Goal: Transaction & Acquisition: Purchase product/service

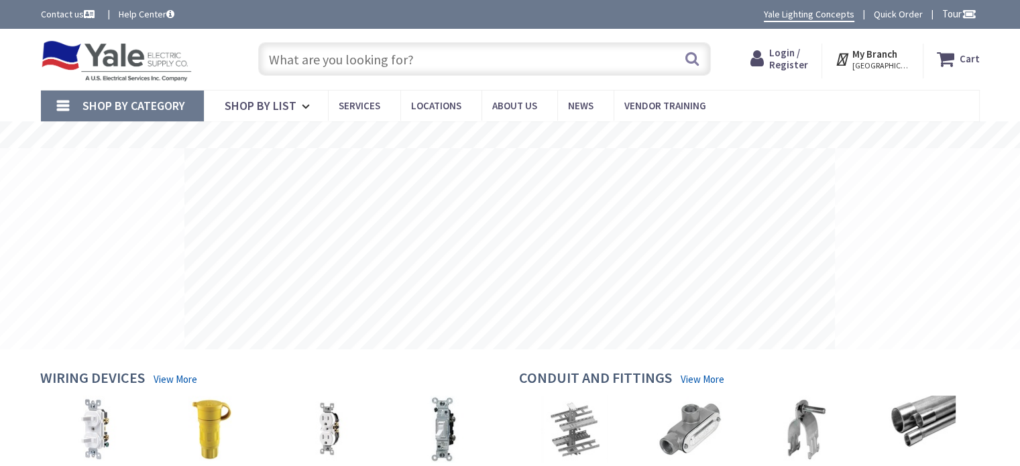
click at [304, 56] on input "text" at bounding box center [484, 59] width 453 height 34
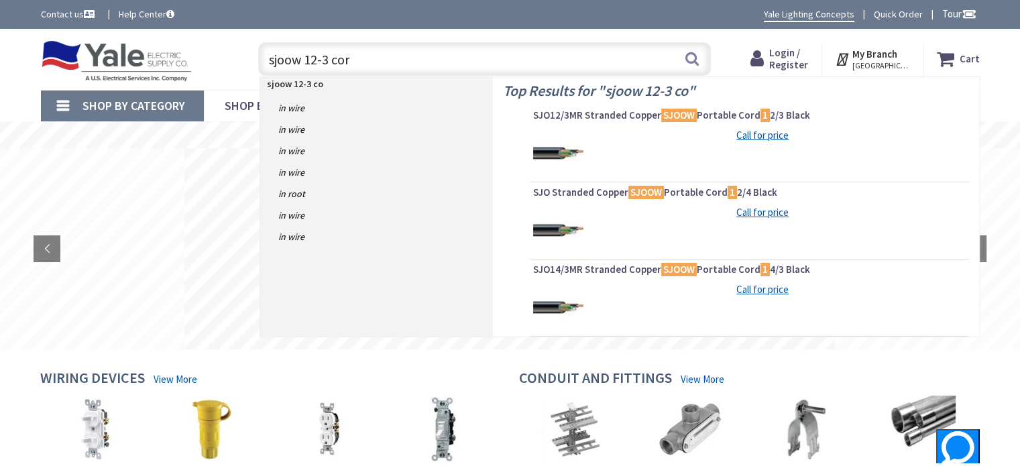
type input "sjoow 12-3 cord"
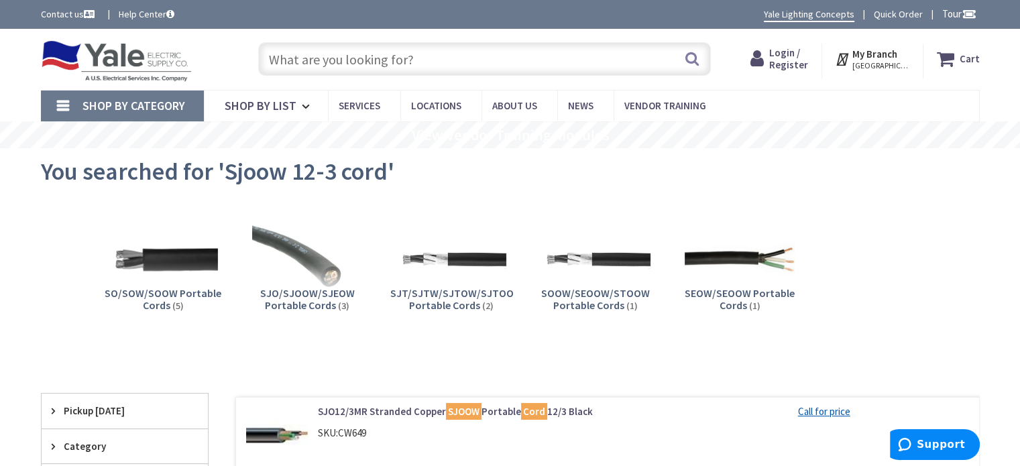
click at [879, 64] on span "HARRISBURG, PA" at bounding box center [881, 65] width 57 height 11
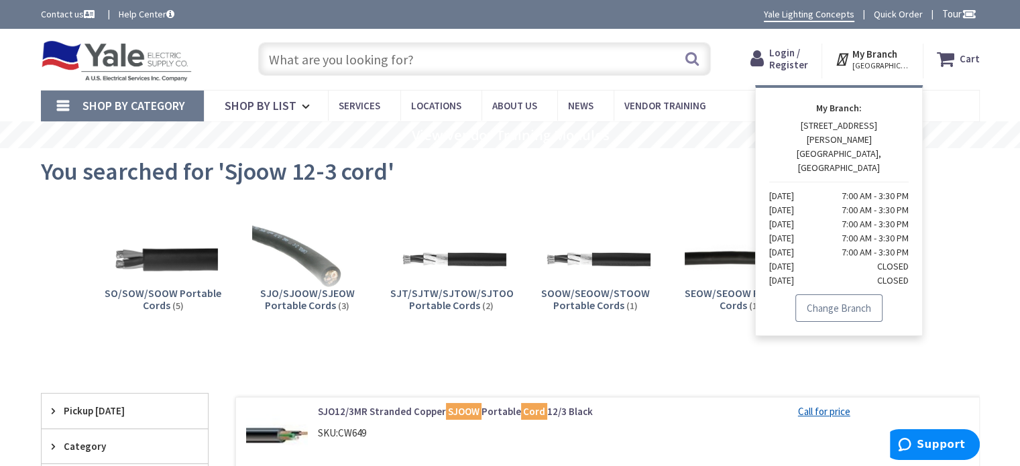
click at [827, 294] on link "Change Branch" at bounding box center [839, 308] width 87 height 28
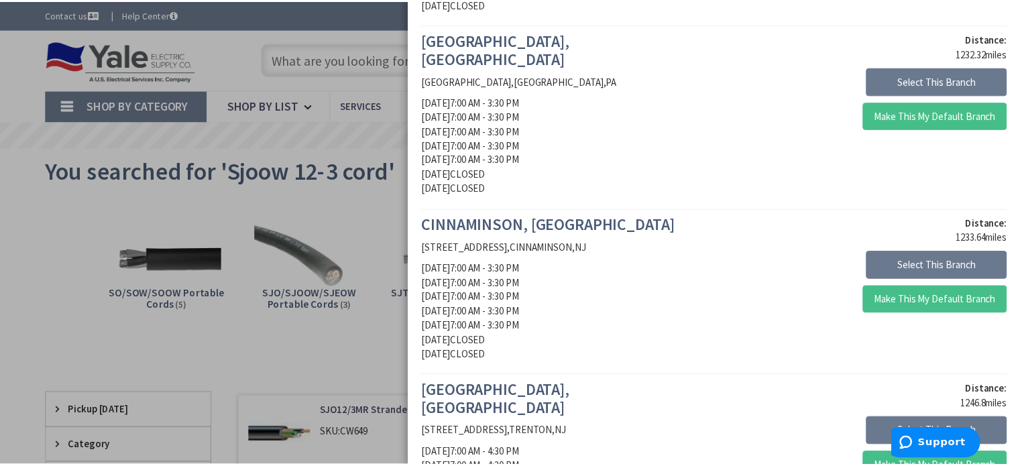
scroll to position [1610, 0]
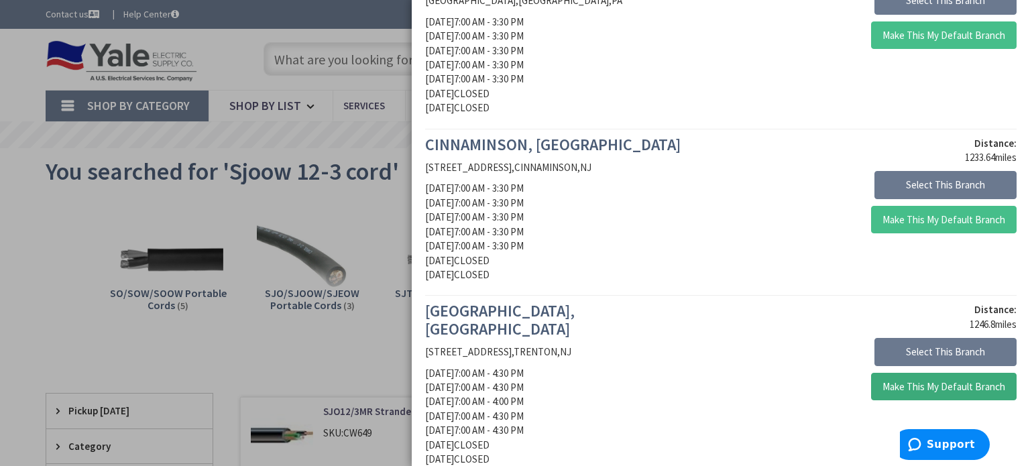
click at [883, 373] on button "Make This My Default Branch" at bounding box center [944, 387] width 146 height 28
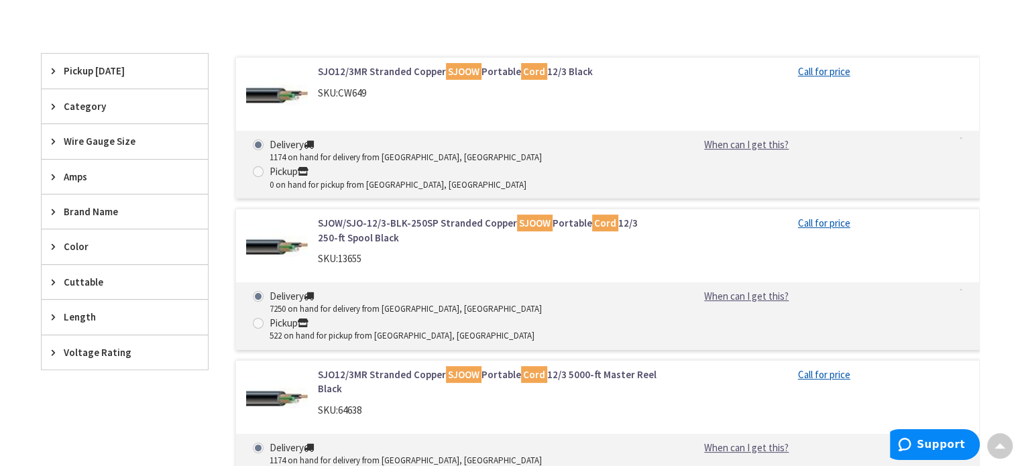
scroll to position [335, 0]
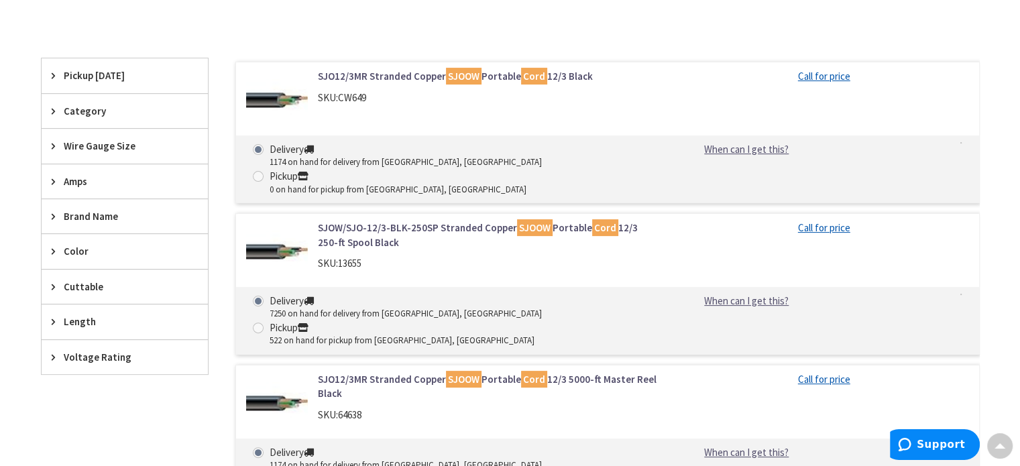
click at [411, 72] on link "SJO12/3MR Stranded Copper SJOOW Portable Cord 12/3 Black" at bounding box center [488, 76] width 341 height 14
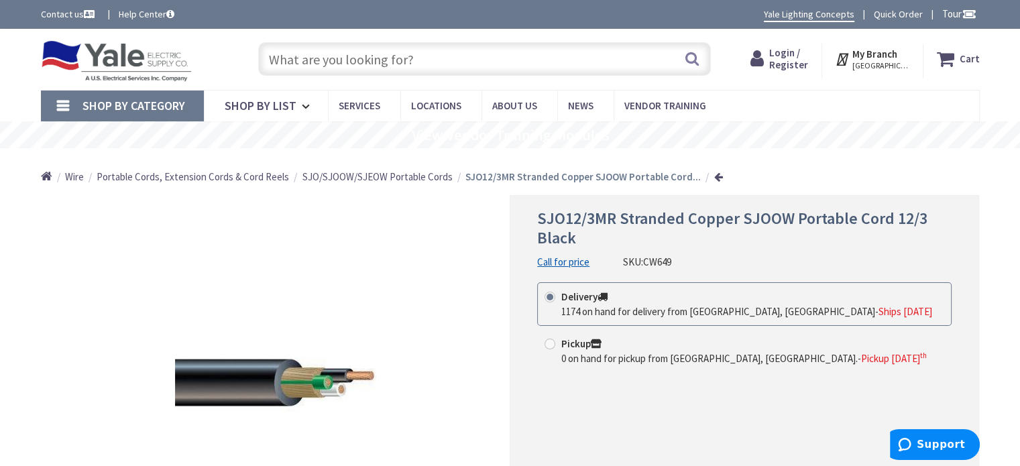
click at [386, 66] on input "text" at bounding box center [484, 59] width 453 height 34
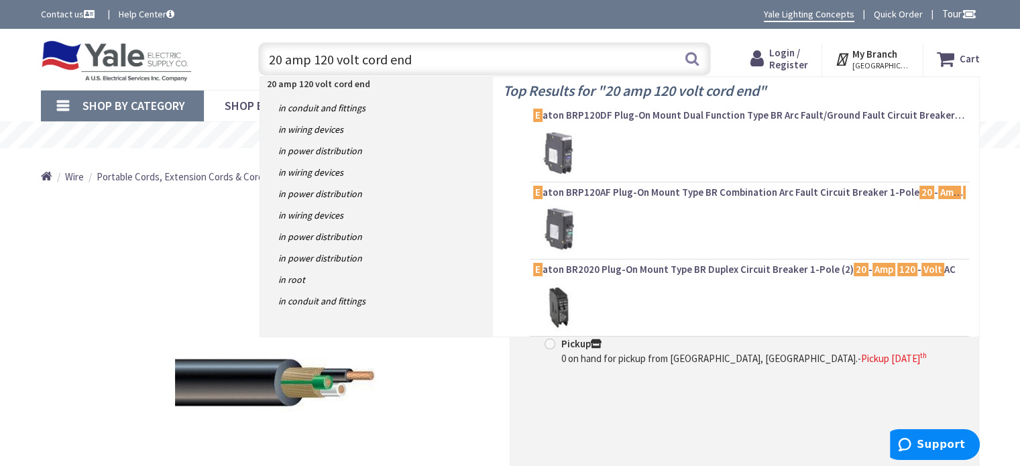
type input "20 amp 120 volt cord ends"
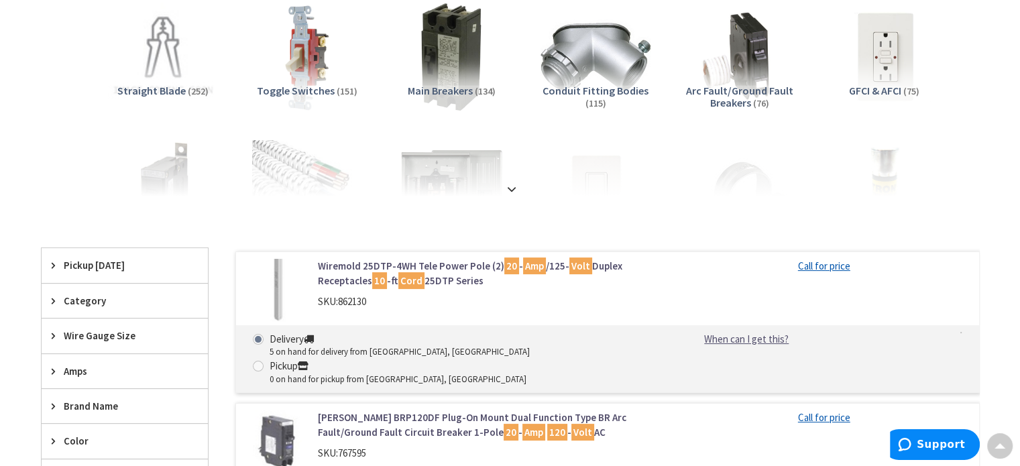
scroll to position [134, 0]
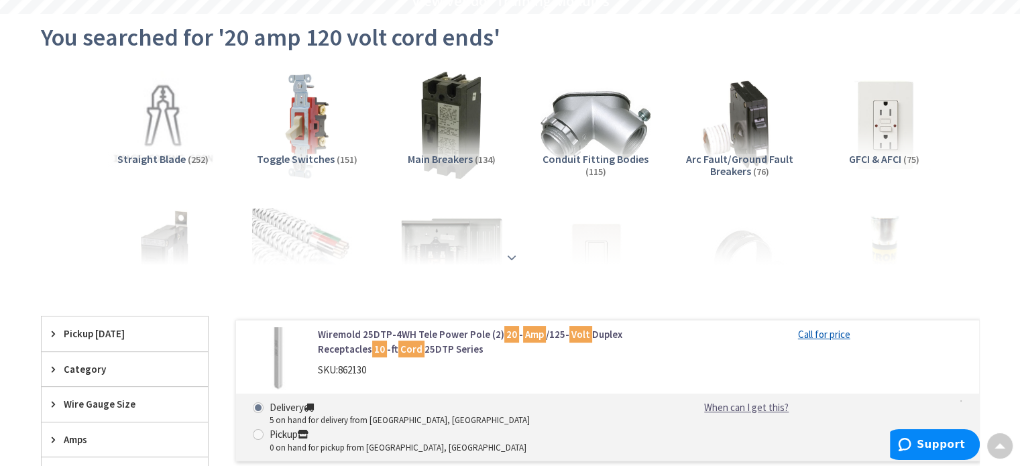
click at [517, 255] on strong at bounding box center [512, 257] width 16 height 15
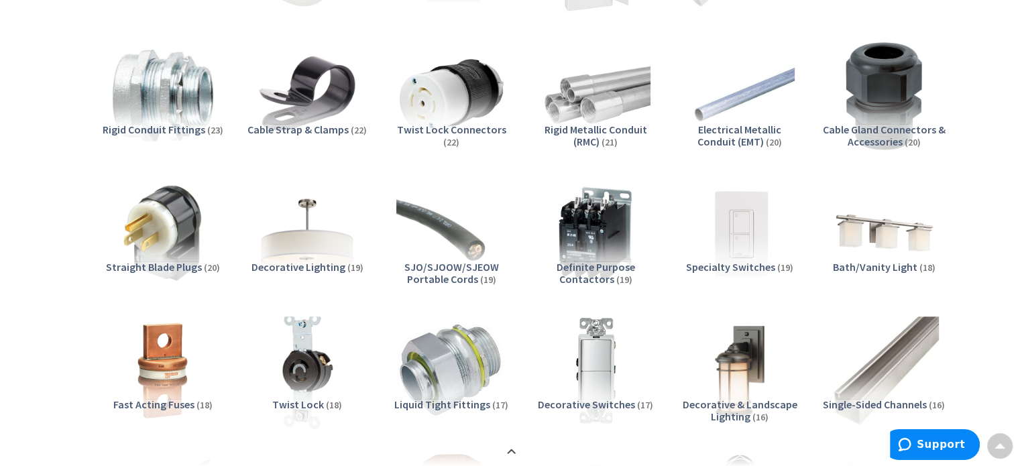
scroll to position [738, 0]
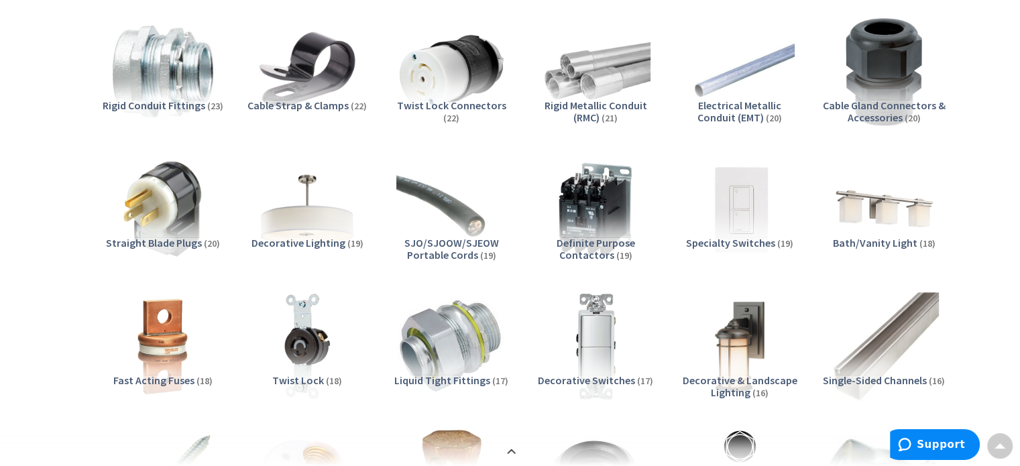
click at [144, 245] on span "Straight Blade Plugs" at bounding box center [154, 242] width 96 height 13
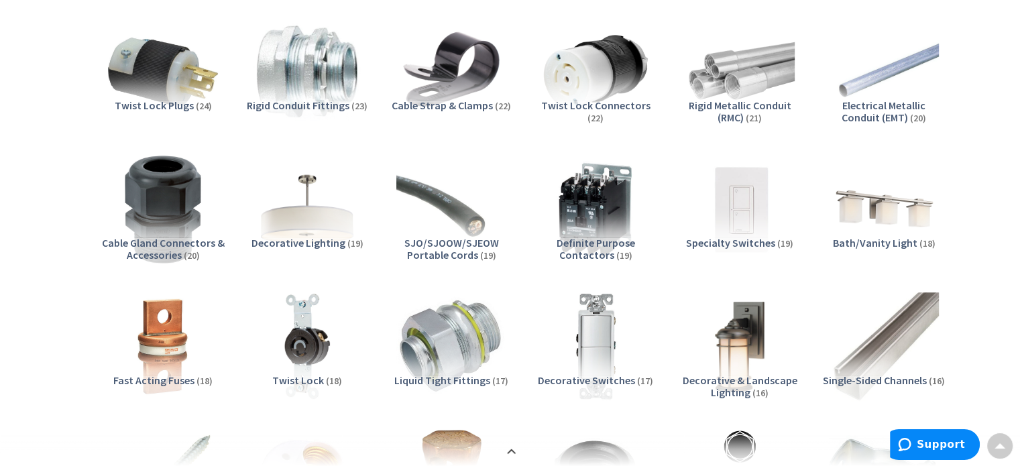
scroll to position [2568, 0]
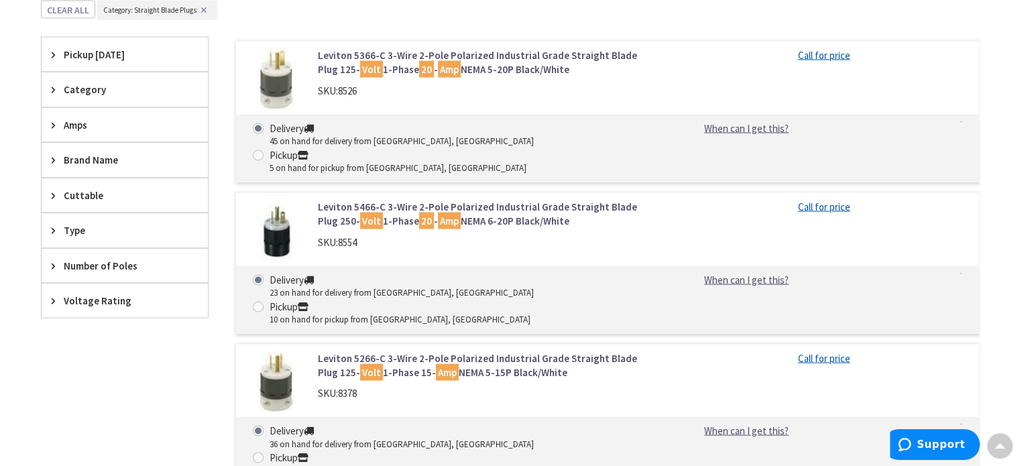
click at [107, 123] on span "Amps" at bounding box center [118, 125] width 109 height 14
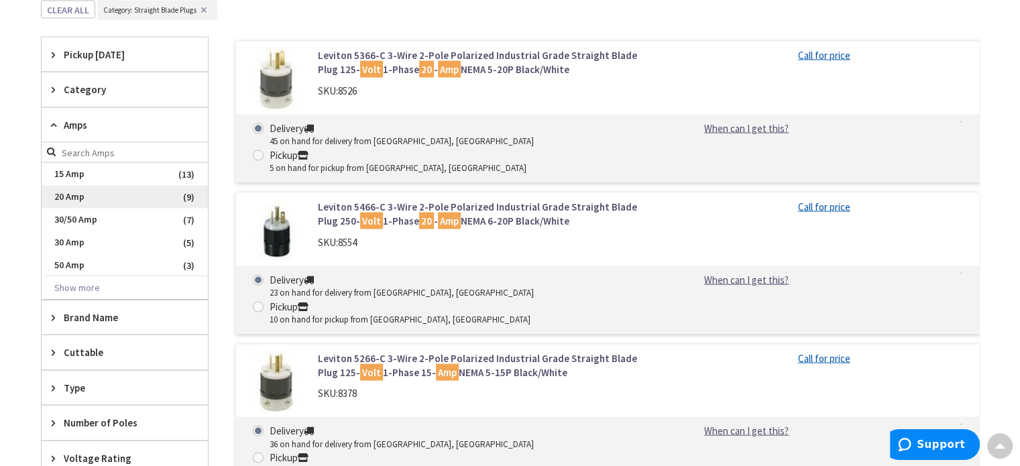
click at [64, 195] on span "20 Amp" at bounding box center [125, 197] width 166 height 23
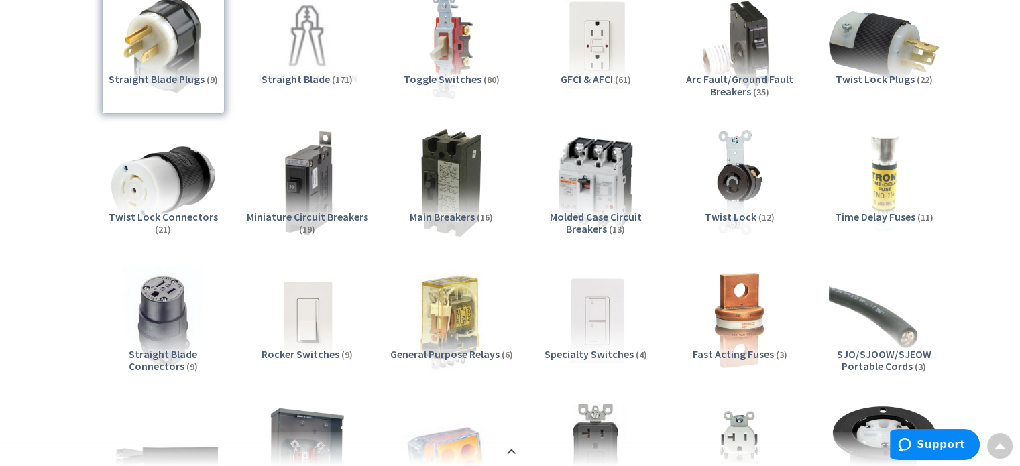
scroll to position [191, 0]
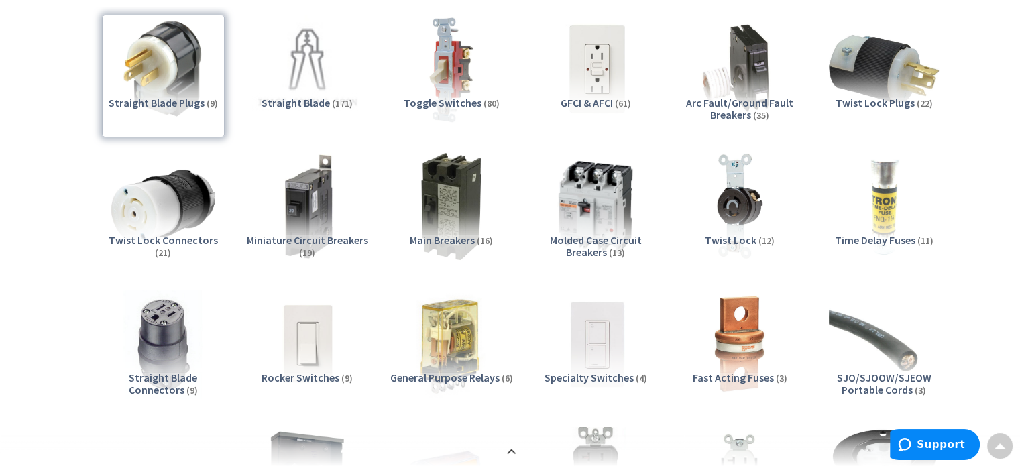
click at [133, 376] on span "Straight Blade Connectors" at bounding box center [163, 383] width 69 height 25
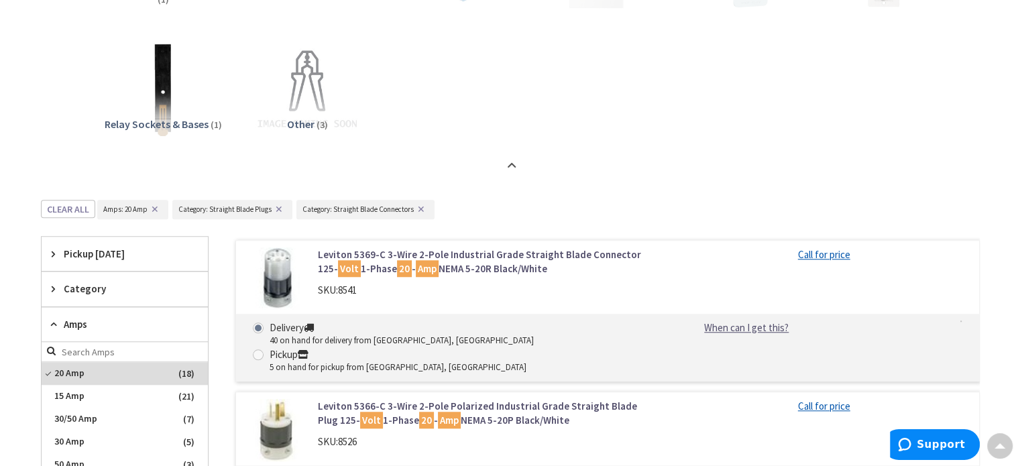
scroll to position [1130, 0]
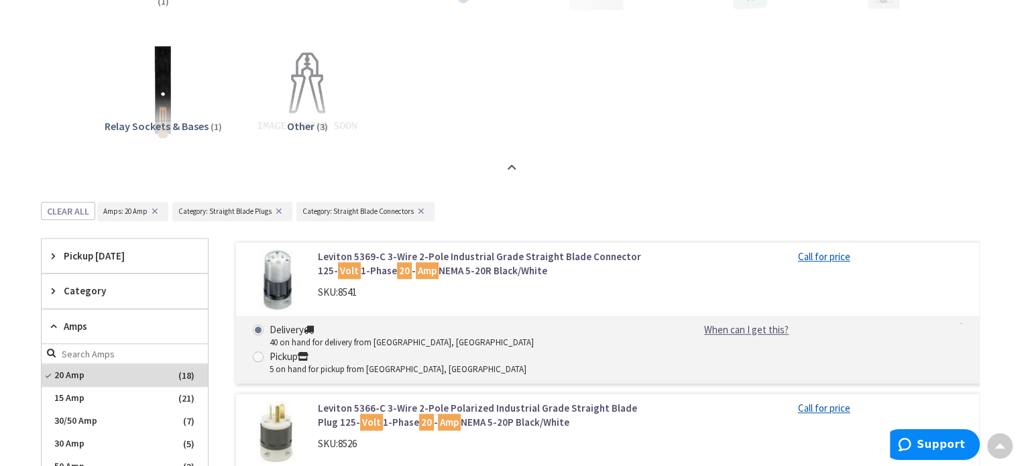
click at [498, 272] on link "Leviton 5369-C 3-Wire 2-Pole Industrial Grade Straight Blade Connector 125- Vol…" at bounding box center [488, 264] width 341 height 29
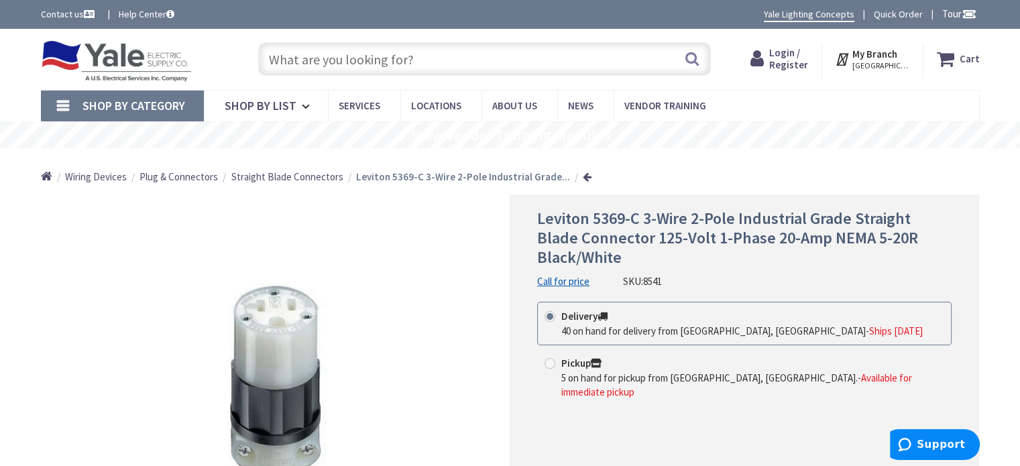
click at [583, 179] on link at bounding box center [587, 177] width 9 height 10
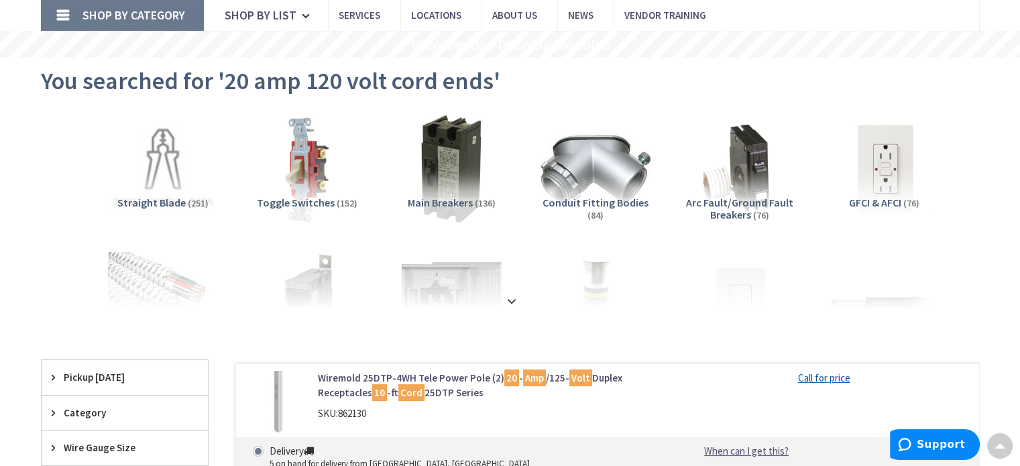
scroll to position [67, 0]
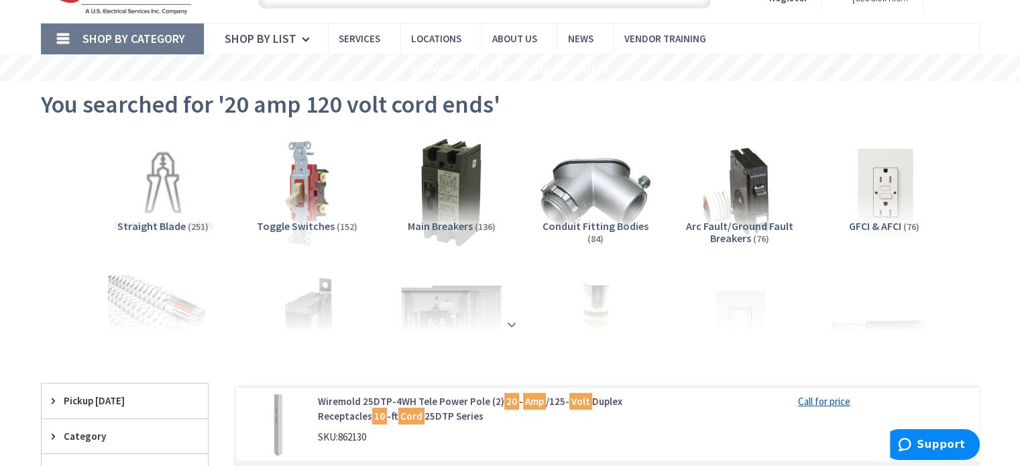
click at [508, 325] on strong at bounding box center [512, 324] width 16 height 15
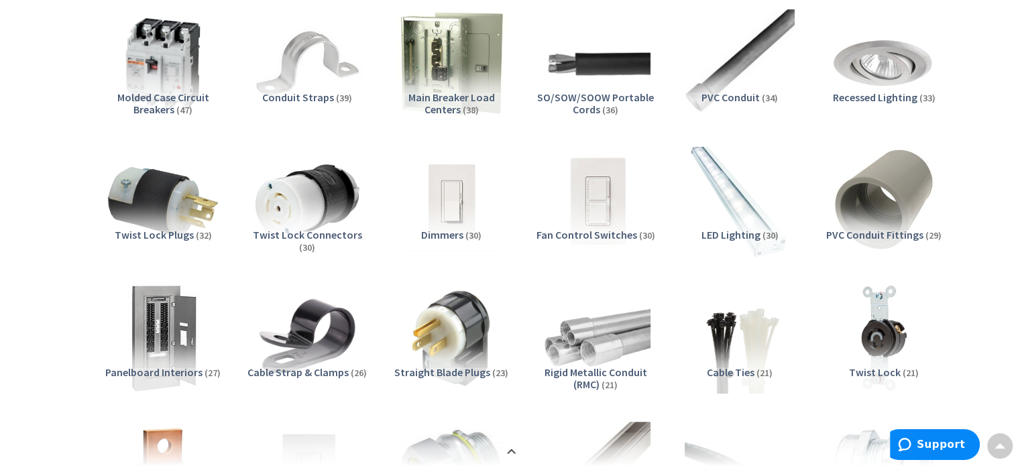
scroll to position [537, 0]
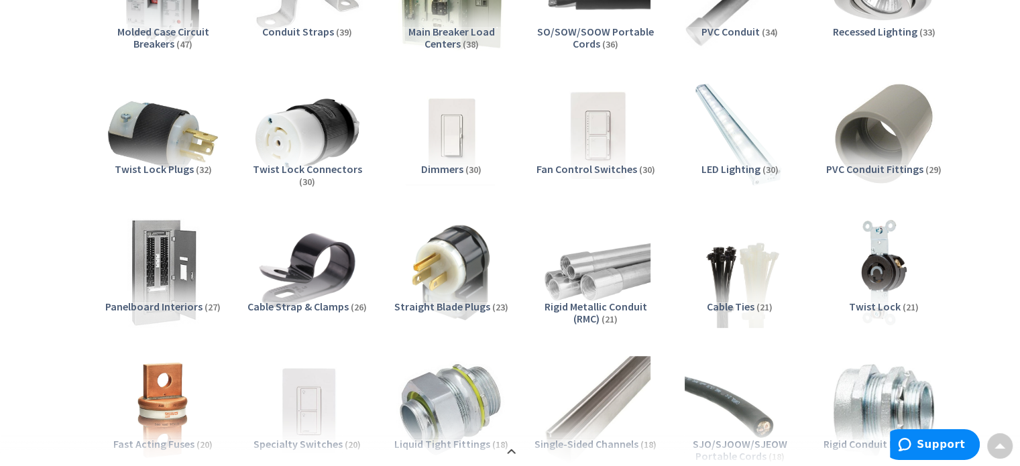
click at [443, 305] on span "Straight Blade Plugs" at bounding box center [442, 306] width 96 height 13
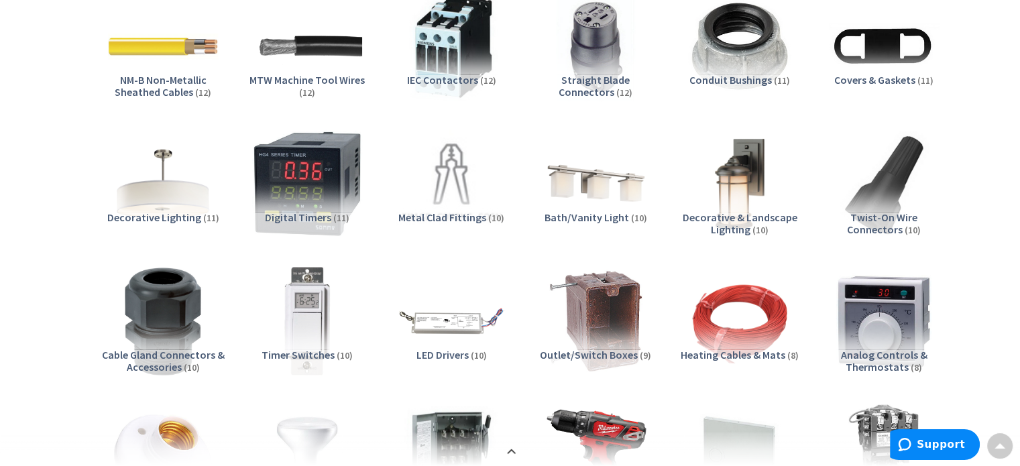
scroll to position [1294, 0]
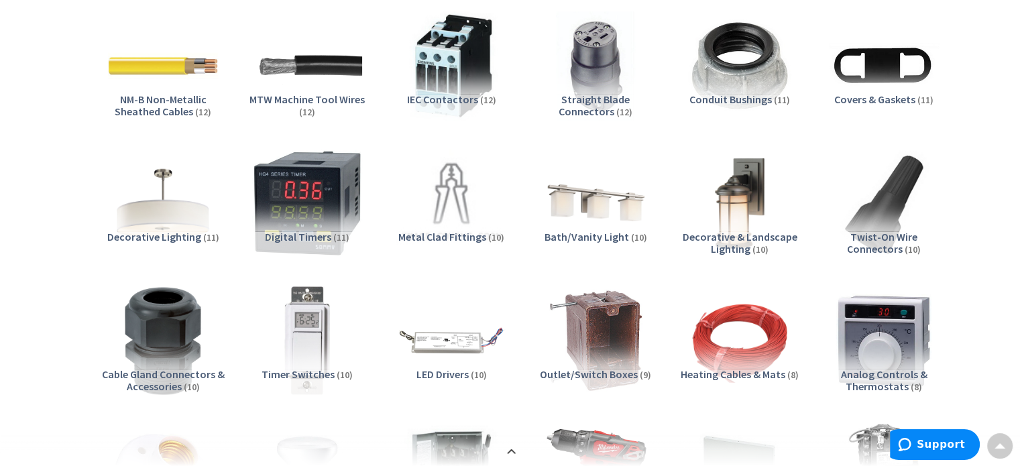
click at [559, 99] on span "Straight Blade Connectors" at bounding box center [594, 105] width 71 height 25
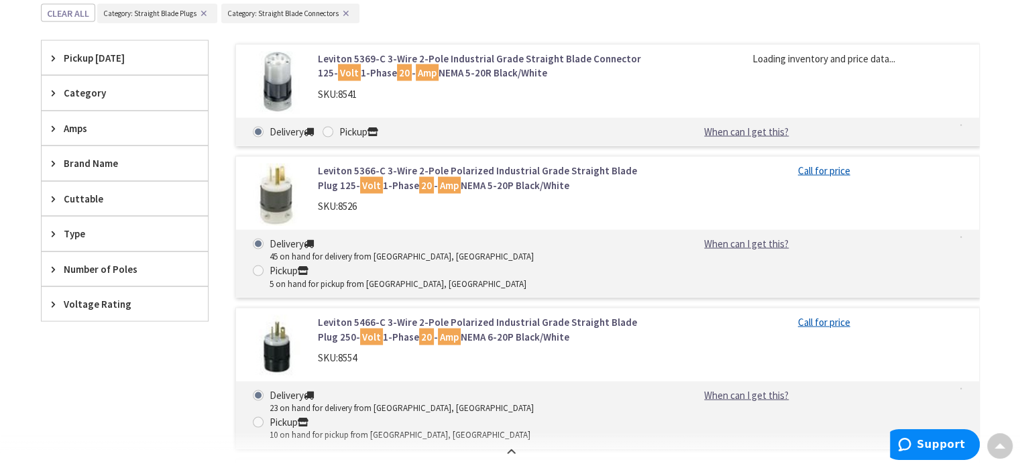
scroll to position [2568, 0]
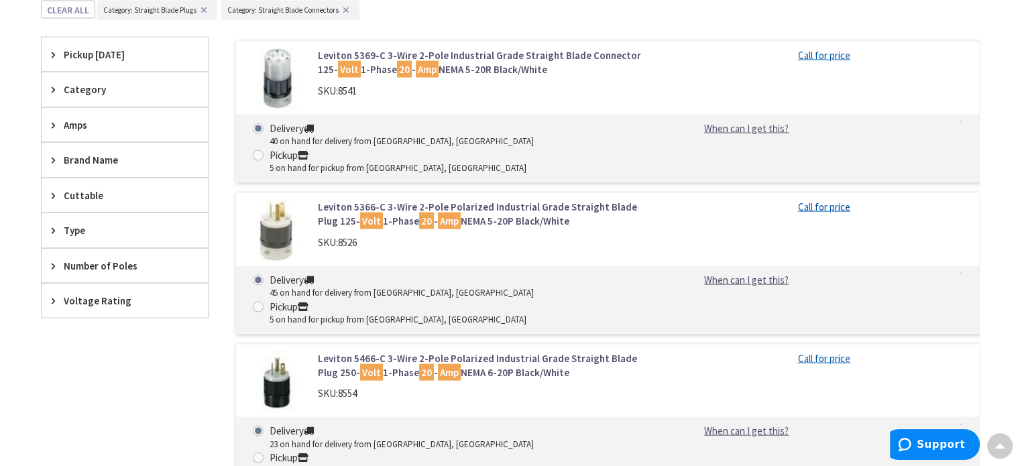
click at [105, 155] on span "Brand Name" at bounding box center [118, 160] width 109 height 14
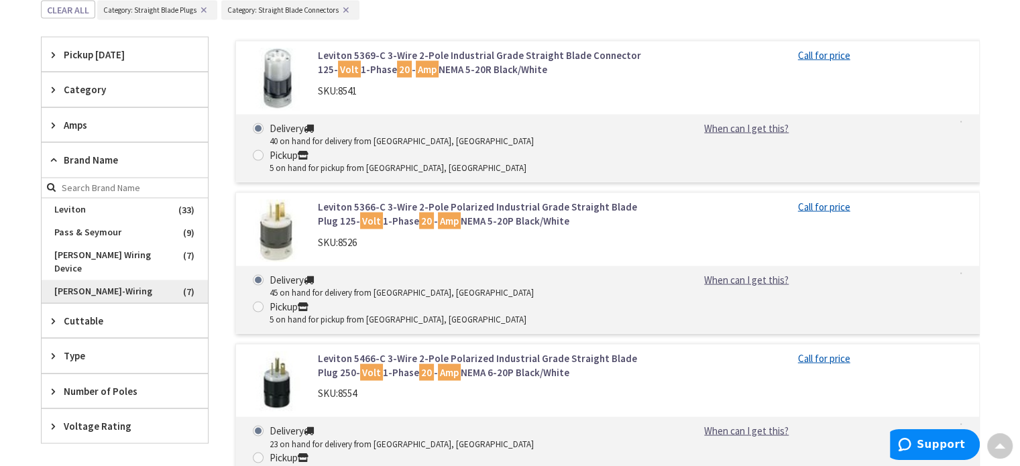
click at [72, 280] on span "Hubbell-Wiring" at bounding box center [125, 291] width 166 height 23
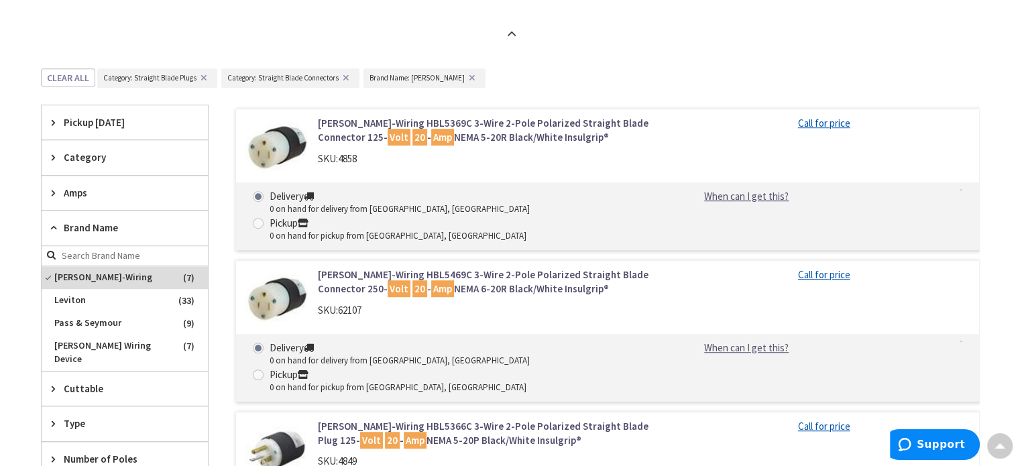
scroll to position [851, 0]
click at [82, 300] on span "Leviton" at bounding box center [125, 299] width 166 height 23
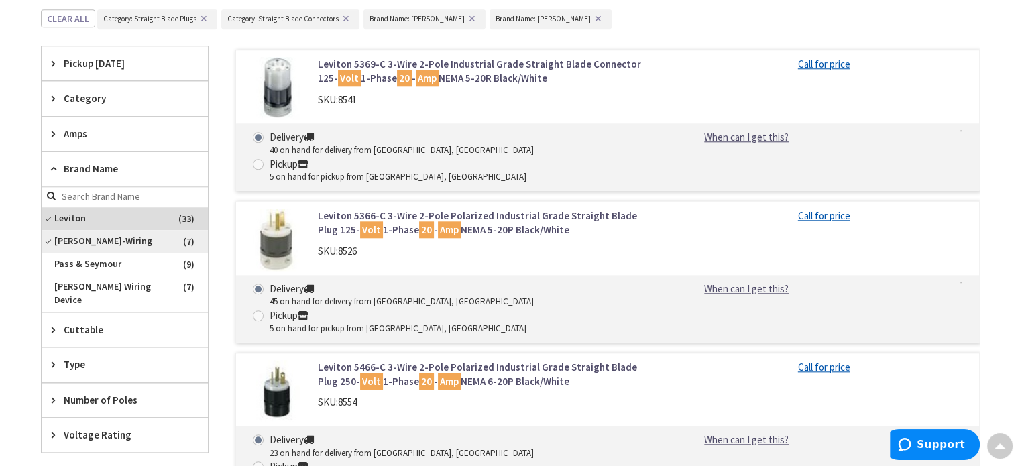
scroll to position [1321, 0]
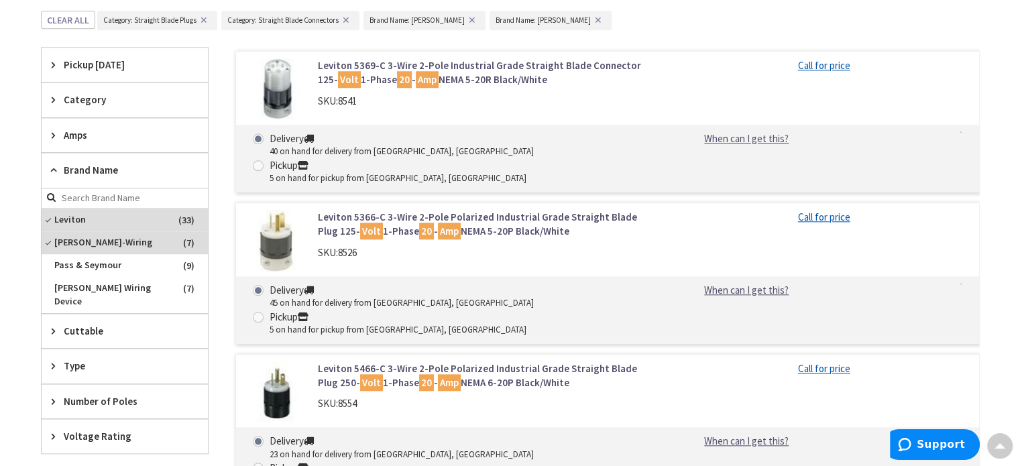
click at [112, 141] on div "Amps" at bounding box center [125, 135] width 166 height 34
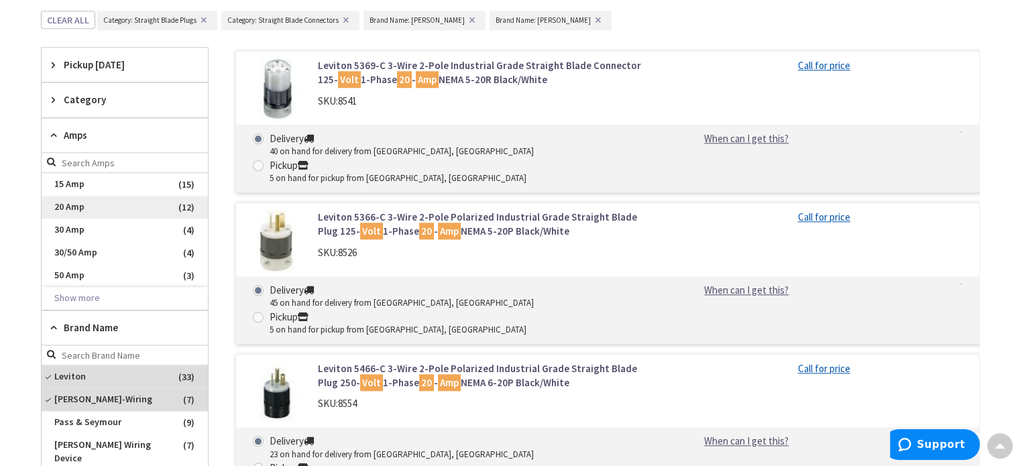
click at [72, 202] on span "20 Amp" at bounding box center [125, 207] width 166 height 23
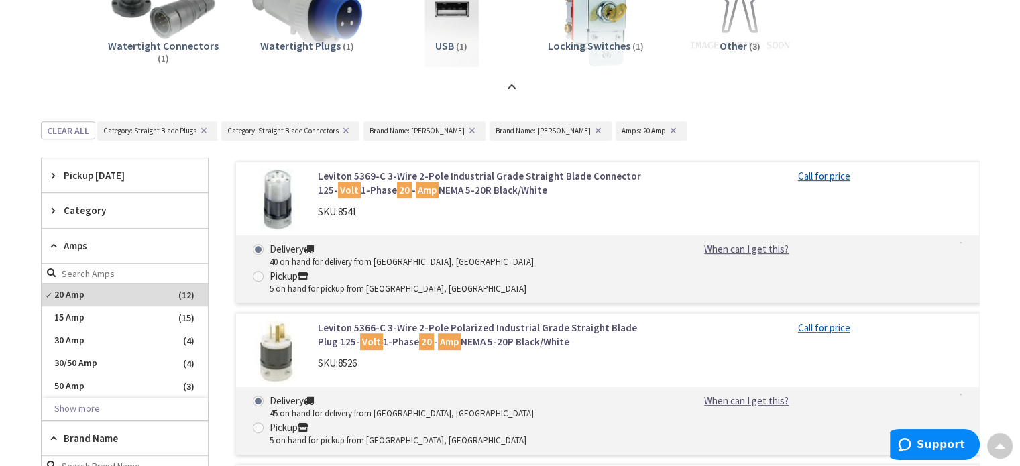
scroll to position [637, 0]
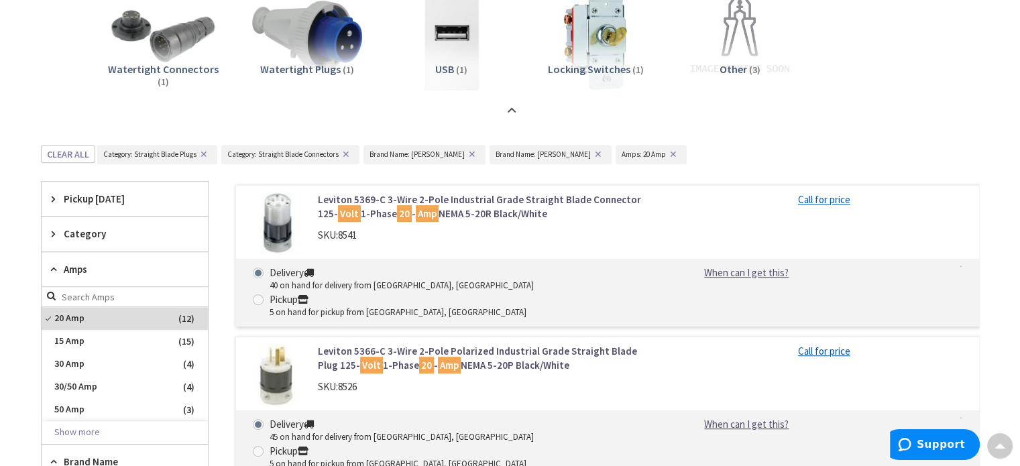
click at [482, 211] on link "Leviton 5369-C 3-Wire 2-Pole Industrial Grade Straight Blade Connector 125- Vol…" at bounding box center [488, 207] width 341 height 29
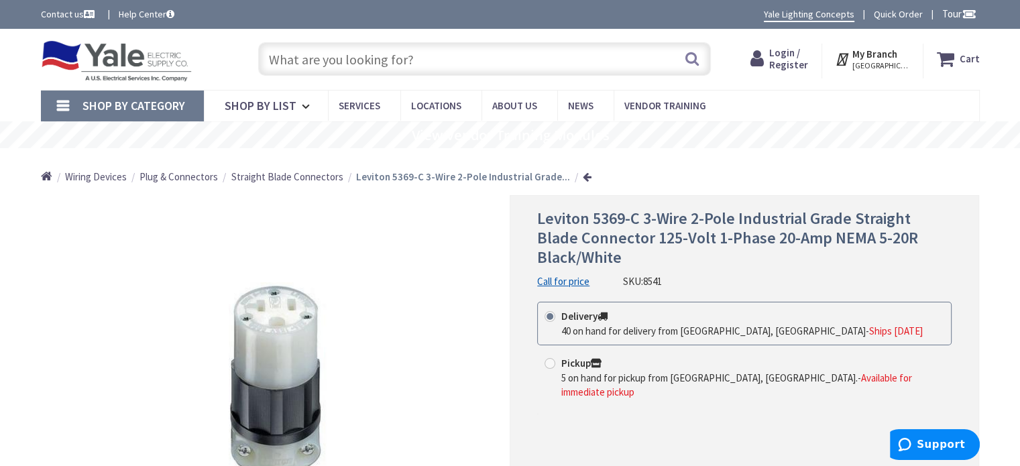
click at [896, 63] on span "[GEOGRAPHIC_DATA], [GEOGRAPHIC_DATA]" at bounding box center [881, 65] width 57 height 11
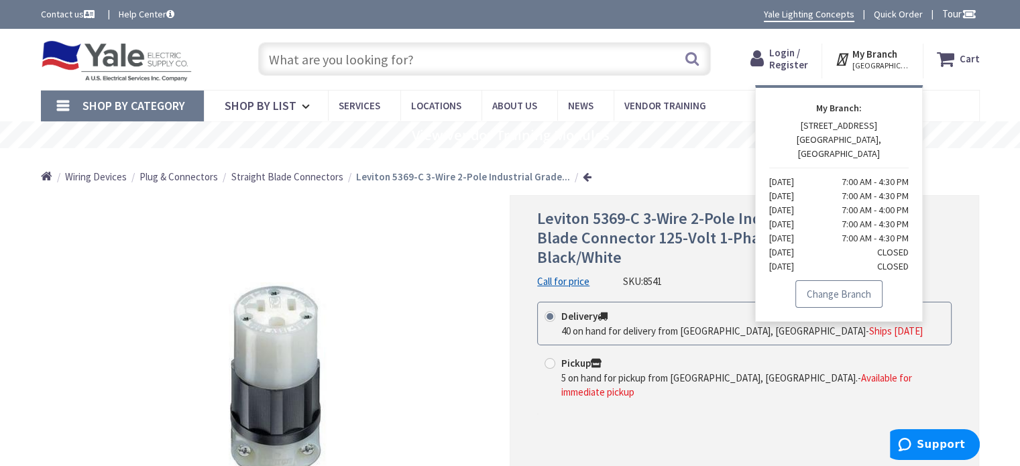
click at [845, 280] on link "Change Branch" at bounding box center [839, 294] width 87 height 28
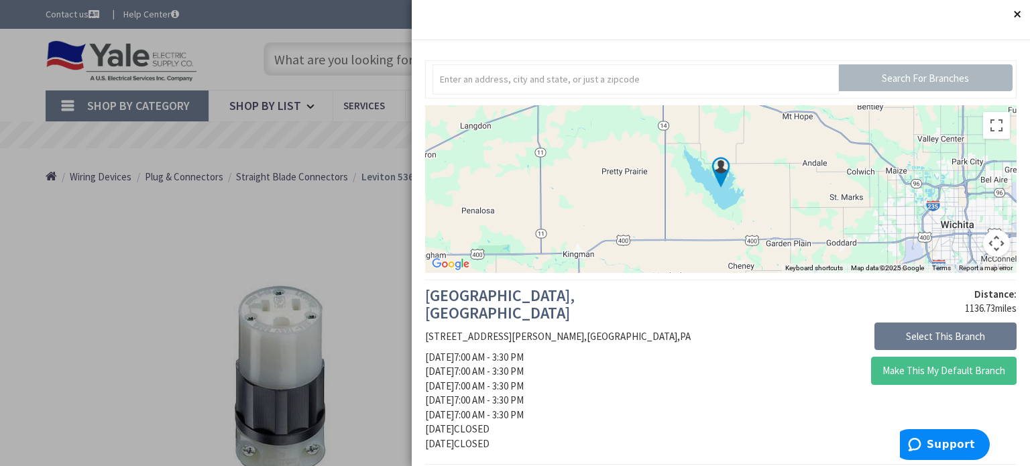
click at [1003, 11] on button "Close" at bounding box center [1016, 13] width 27 height 27
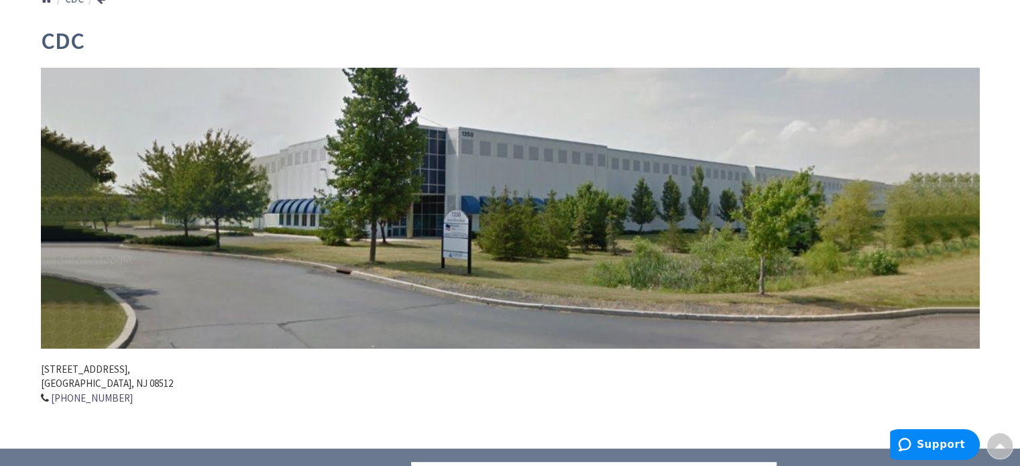
scroll to position [201, 0]
